Goal: Task Accomplishment & Management: Use online tool/utility

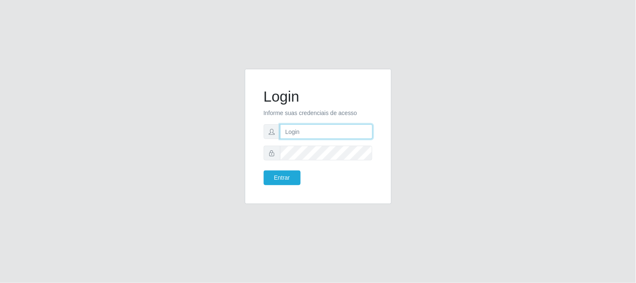
click at [313, 135] on input "text" at bounding box center [326, 131] width 93 height 15
type input "[EMAIL_ADDRESS][DOMAIN_NAME]"
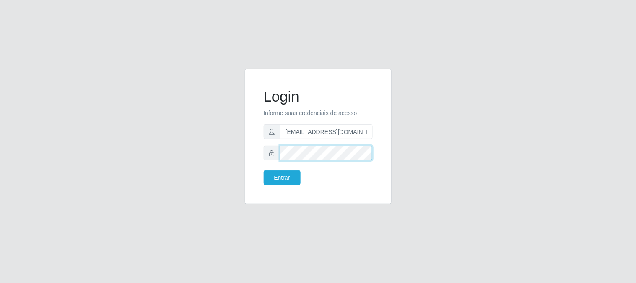
click at [264, 170] on button "Entrar" at bounding box center [282, 177] width 37 height 15
click at [283, 183] on button "Entrar" at bounding box center [282, 177] width 37 height 15
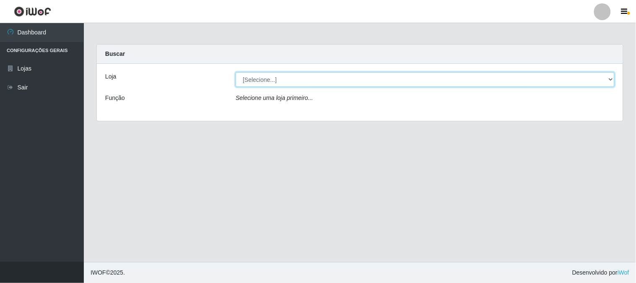
click at [613, 78] on select "[Selecione...] Queiroz Atacadão - [GEOGRAPHIC_DATA]" at bounding box center [425, 79] width 379 height 15
select select "464"
click at [236, 72] on select "[Selecione...] Queiroz Atacadão - [GEOGRAPHIC_DATA]" at bounding box center [425, 79] width 379 height 15
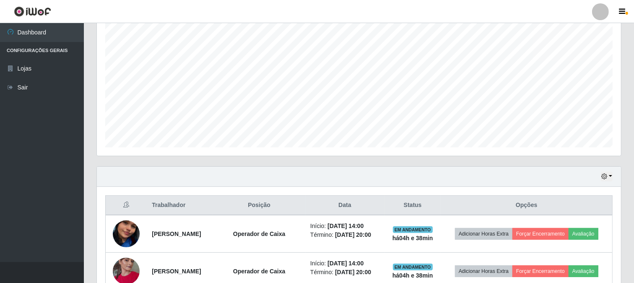
scroll to position [186, 0]
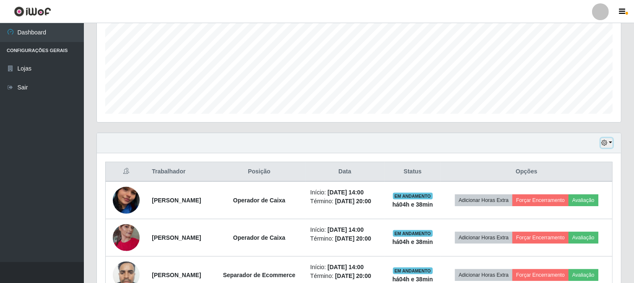
click at [607, 141] on icon "button" at bounding box center [605, 143] width 6 height 6
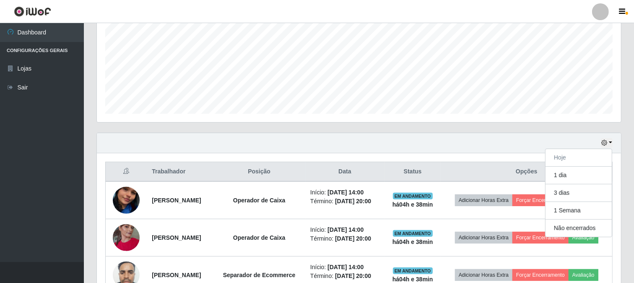
click at [631, 111] on div "Carregando... Buscar Recarregando em 23 segundos... Loja [Selecione...] Queiroz…" at bounding box center [359, 160] width 550 height 604
